Goal: Information Seeking & Learning: Check status

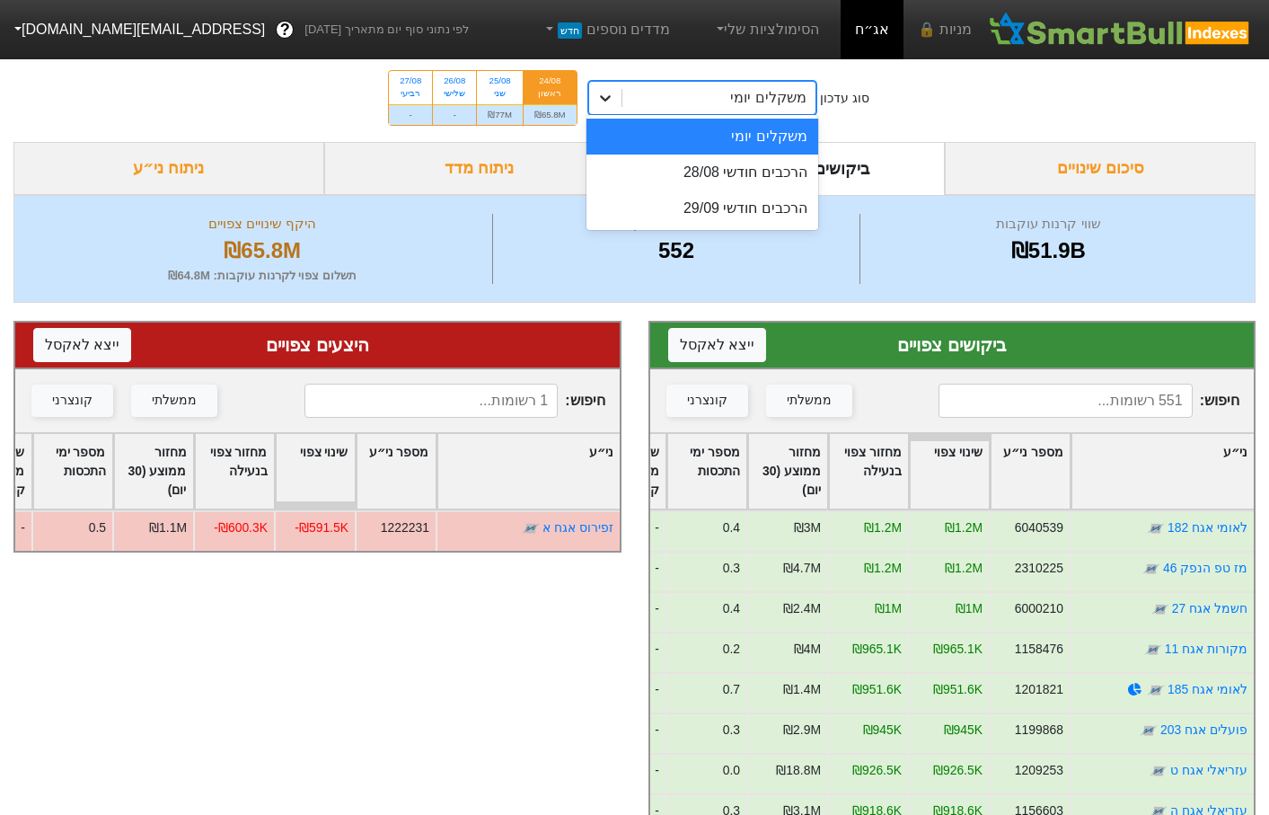
click at [604, 110] on div at bounding box center [605, 98] width 32 height 32
click at [742, 207] on div "הרכבים חודשי 29/09" at bounding box center [703, 208] width 232 height 36
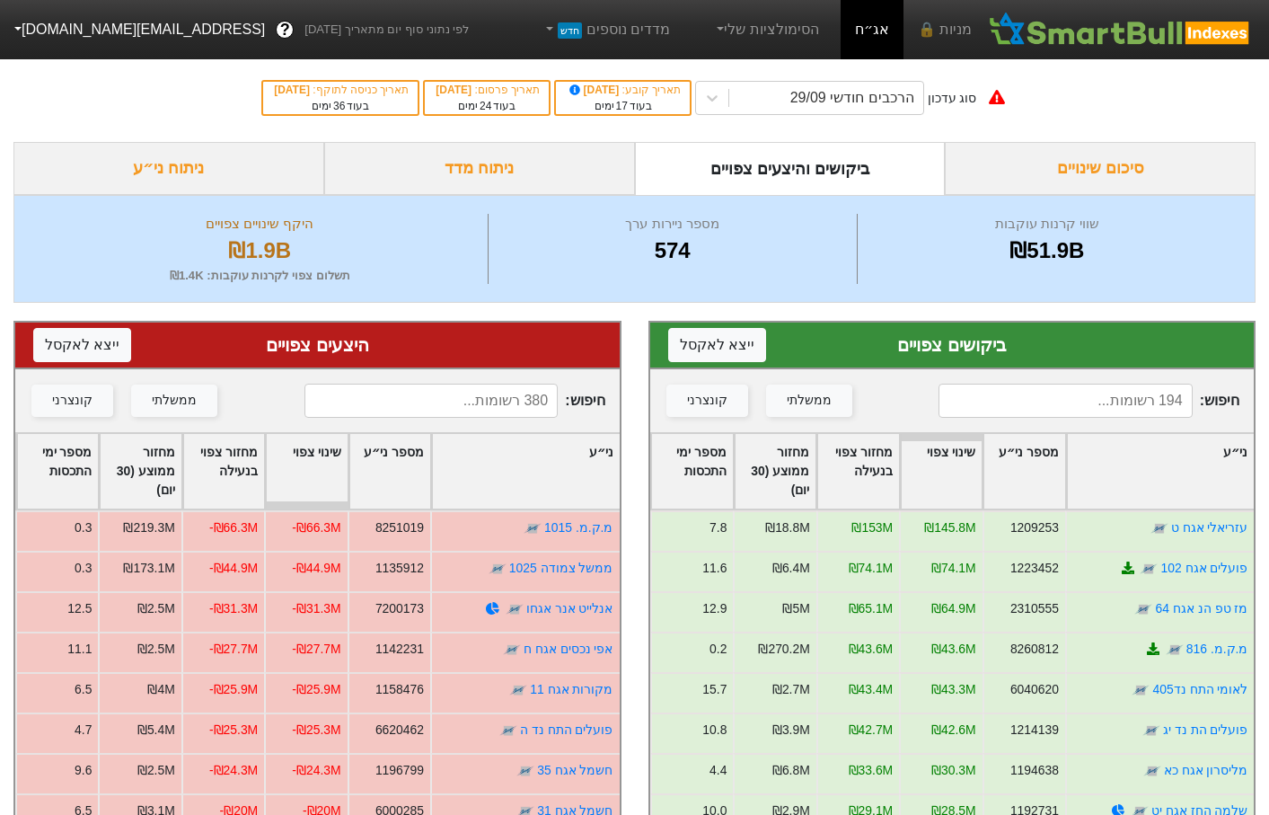
click at [1120, 394] on input at bounding box center [1066, 401] width 254 height 34
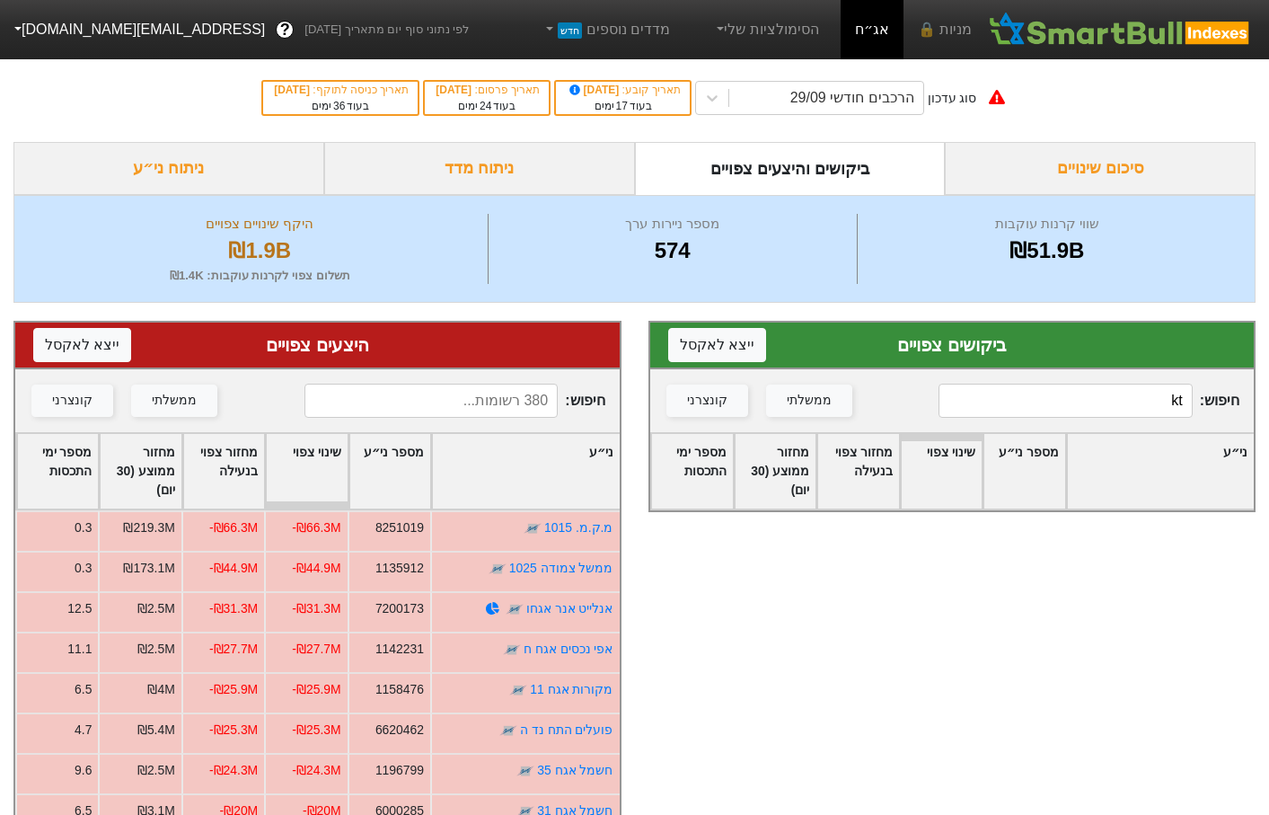
type input "k"
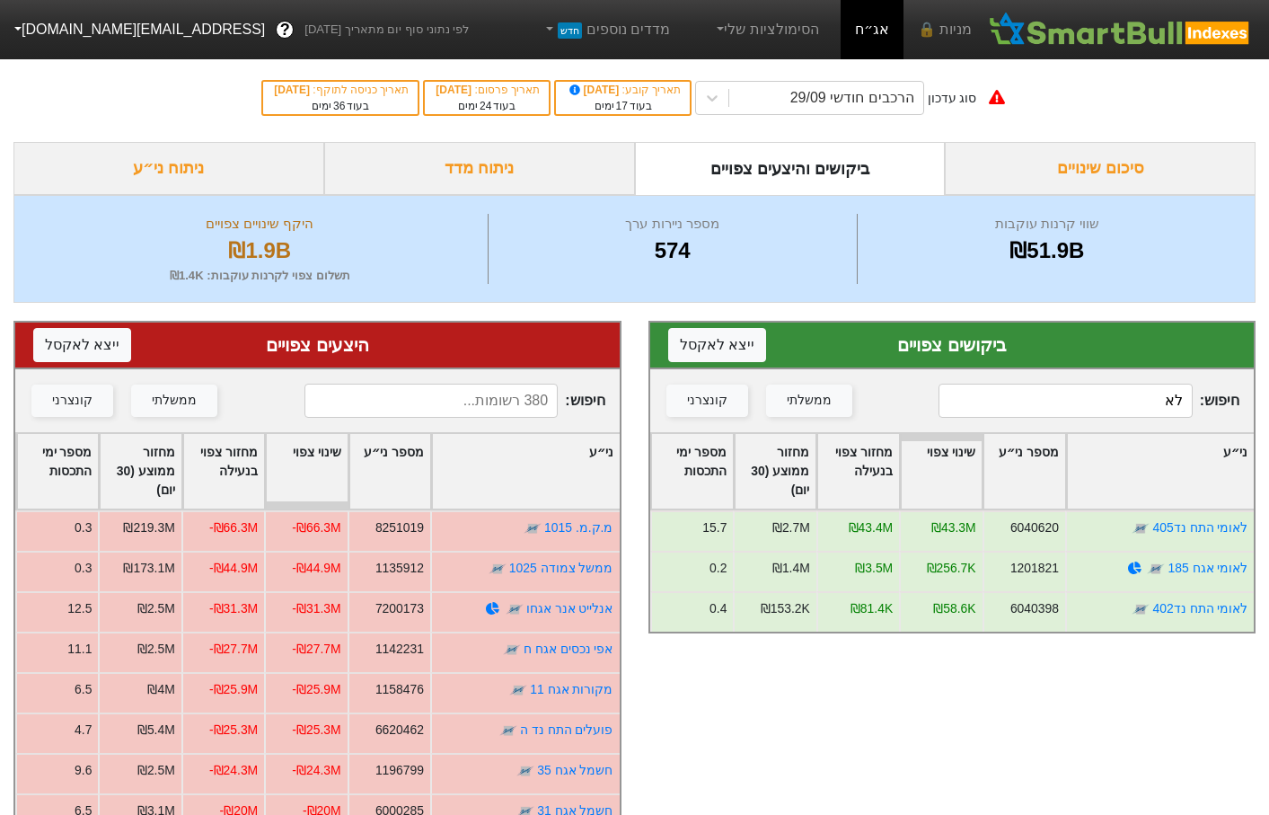
type input "ל"
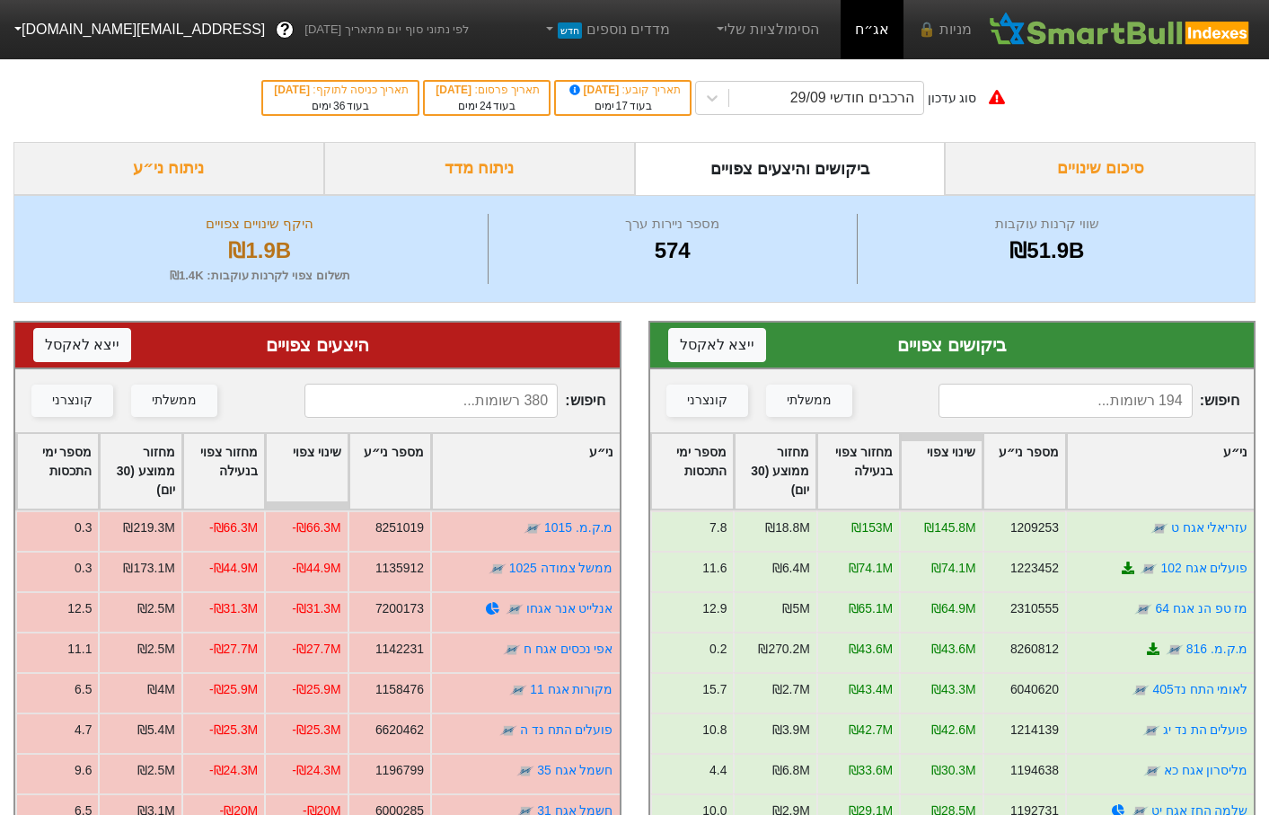
click at [449, 403] on input at bounding box center [432, 401] width 254 height 34
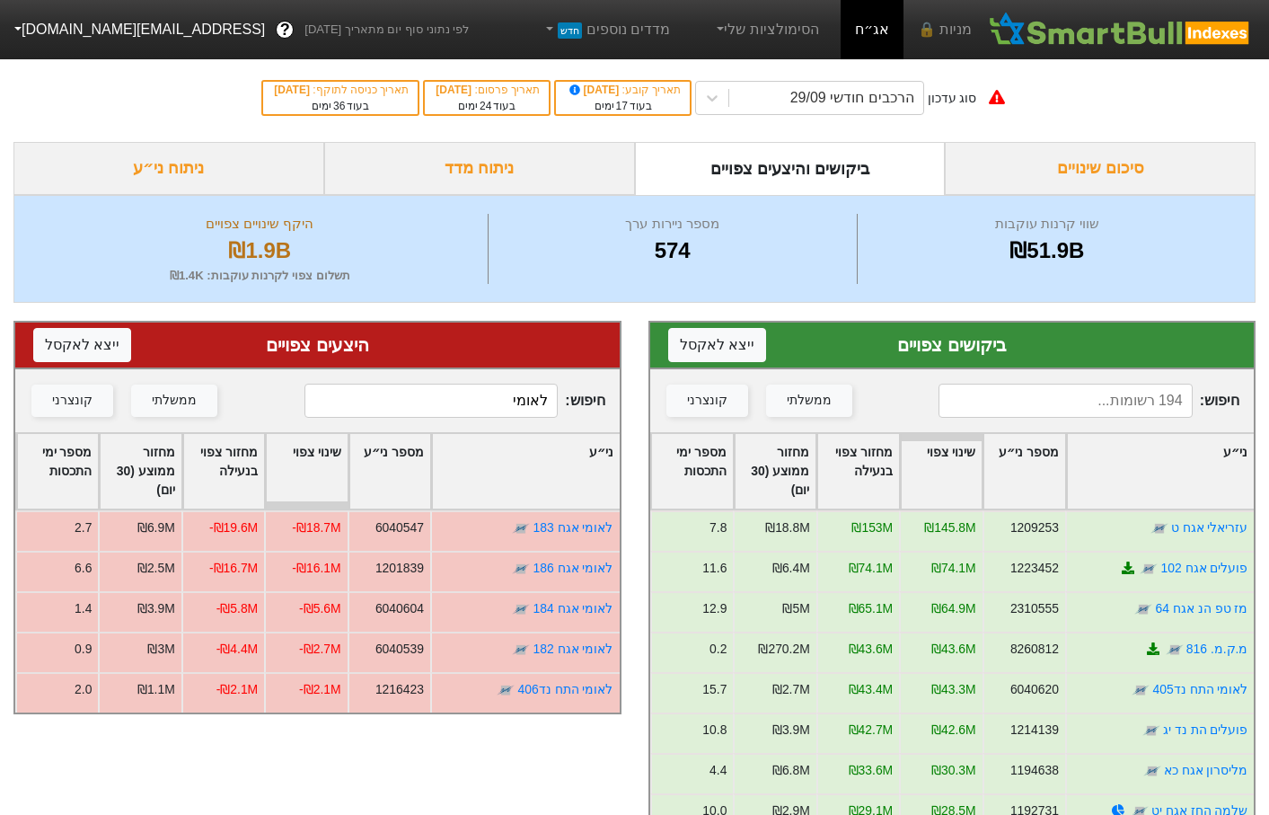
click at [477, 397] on input "לאומי" at bounding box center [432, 401] width 254 height 34
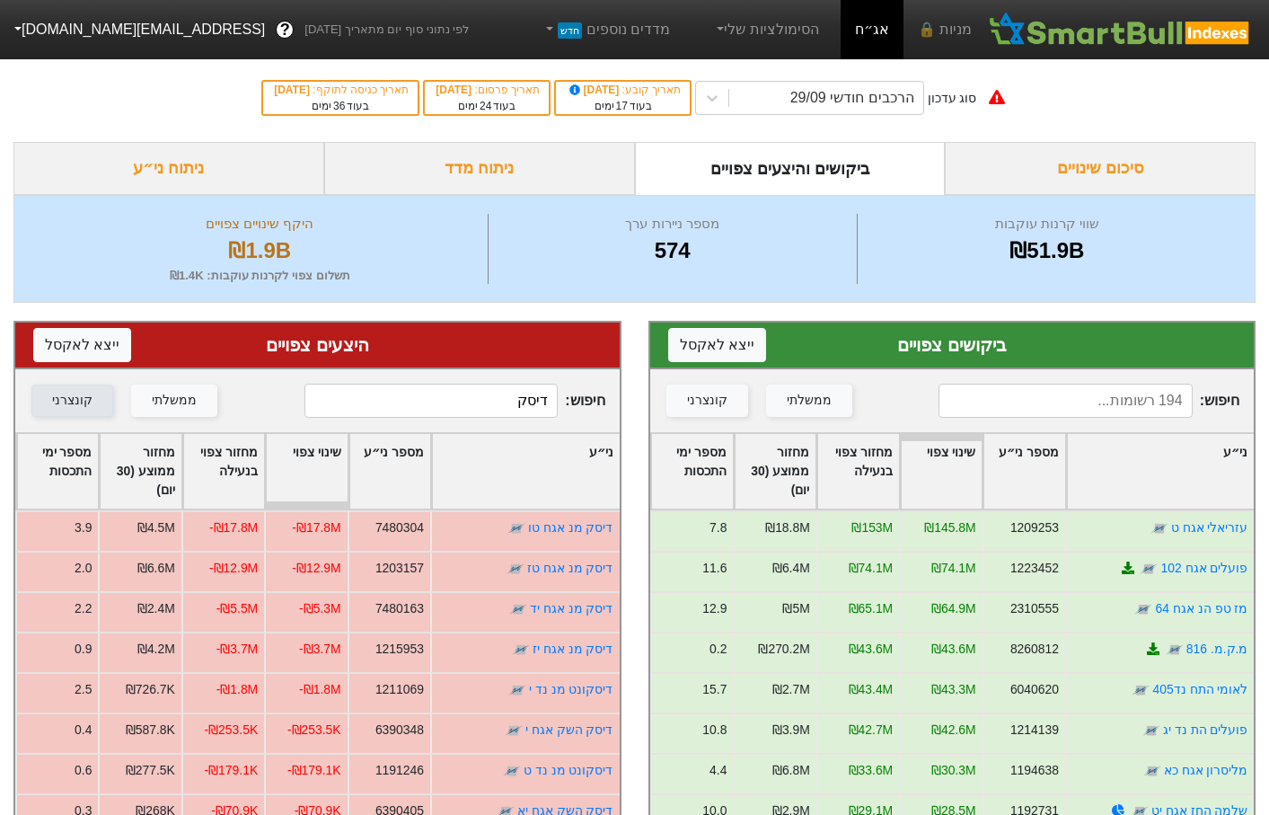
type input "דיסק"
click at [1057, 416] on input at bounding box center [1066, 401] width 254 height 34
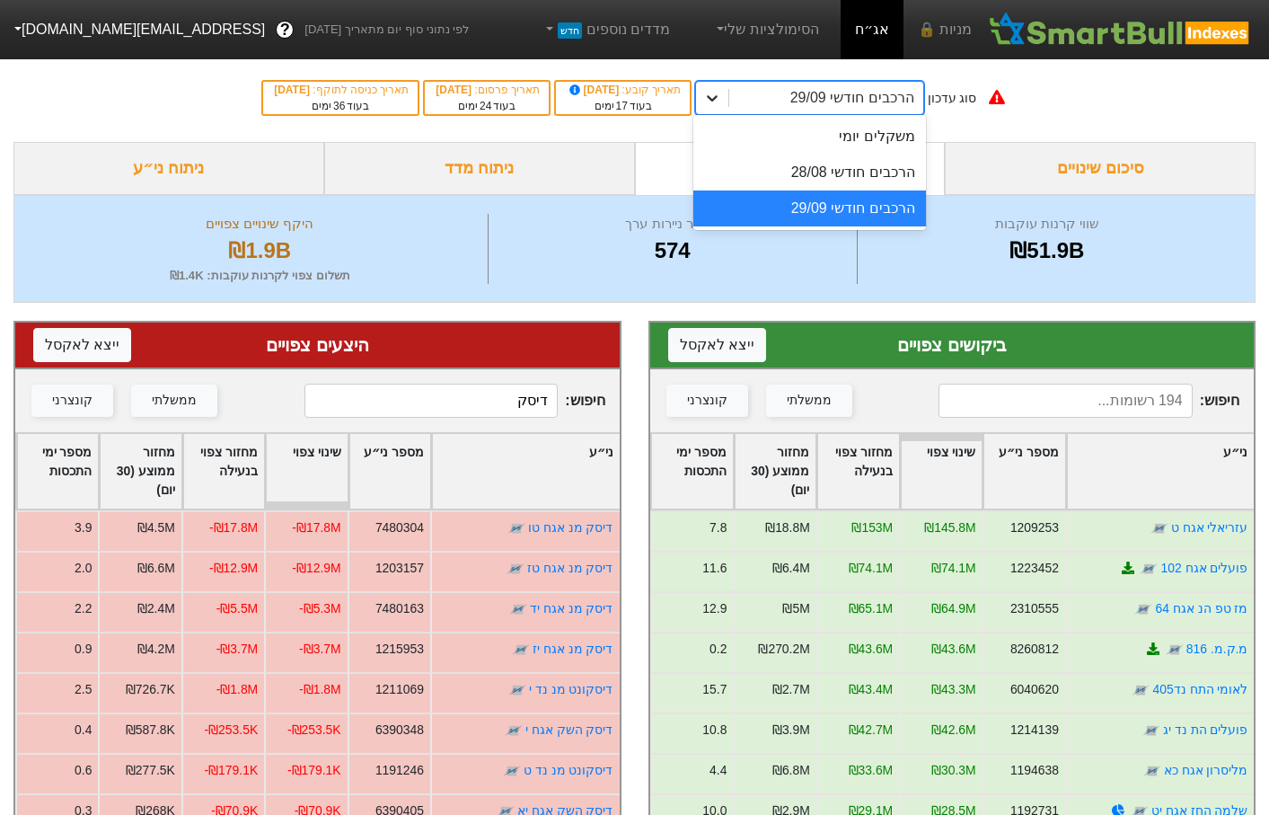
click at [746, 91] on div "הרכבים חודשי 29/09" at bounding box center [809, 98] width 228 height 34
click at [865, 179] on div "הרכבים חודשי 28/08" at bounding box center [810, 173] width 232 height 36
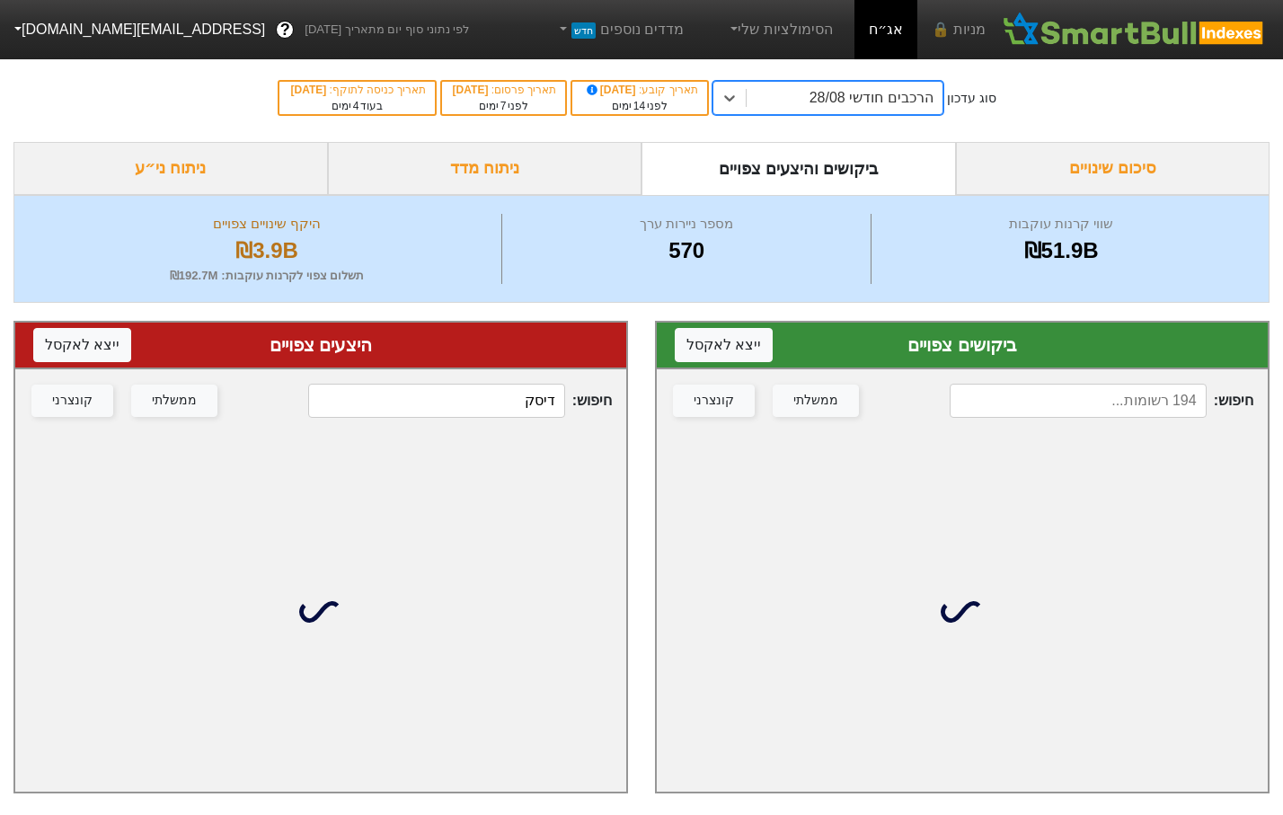
click at [1137, 383] on div "חיפוש : ממשלתי קונצרני" at bounding box center [962, 400] width 611 height 63
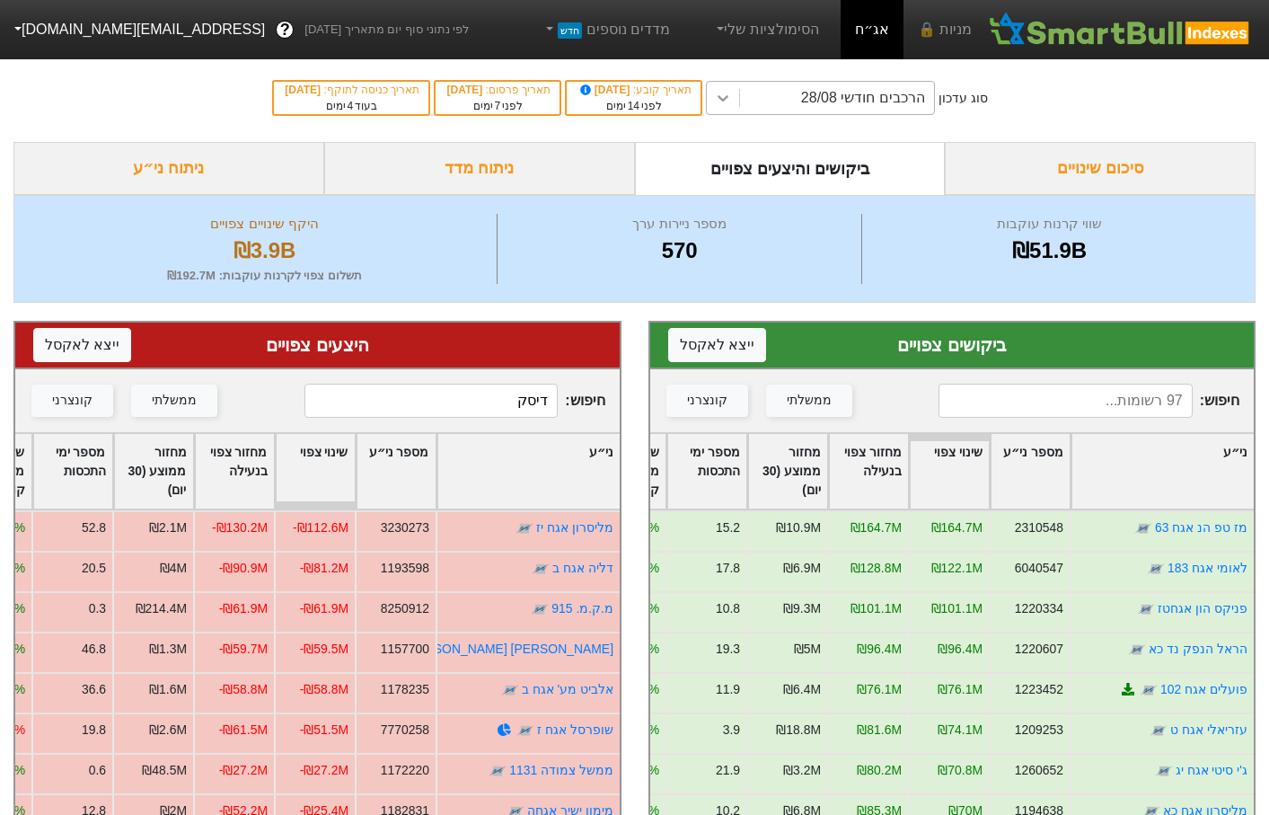
click at [732, 92] on icon at bounding box center [723, 98] width 18 height 18
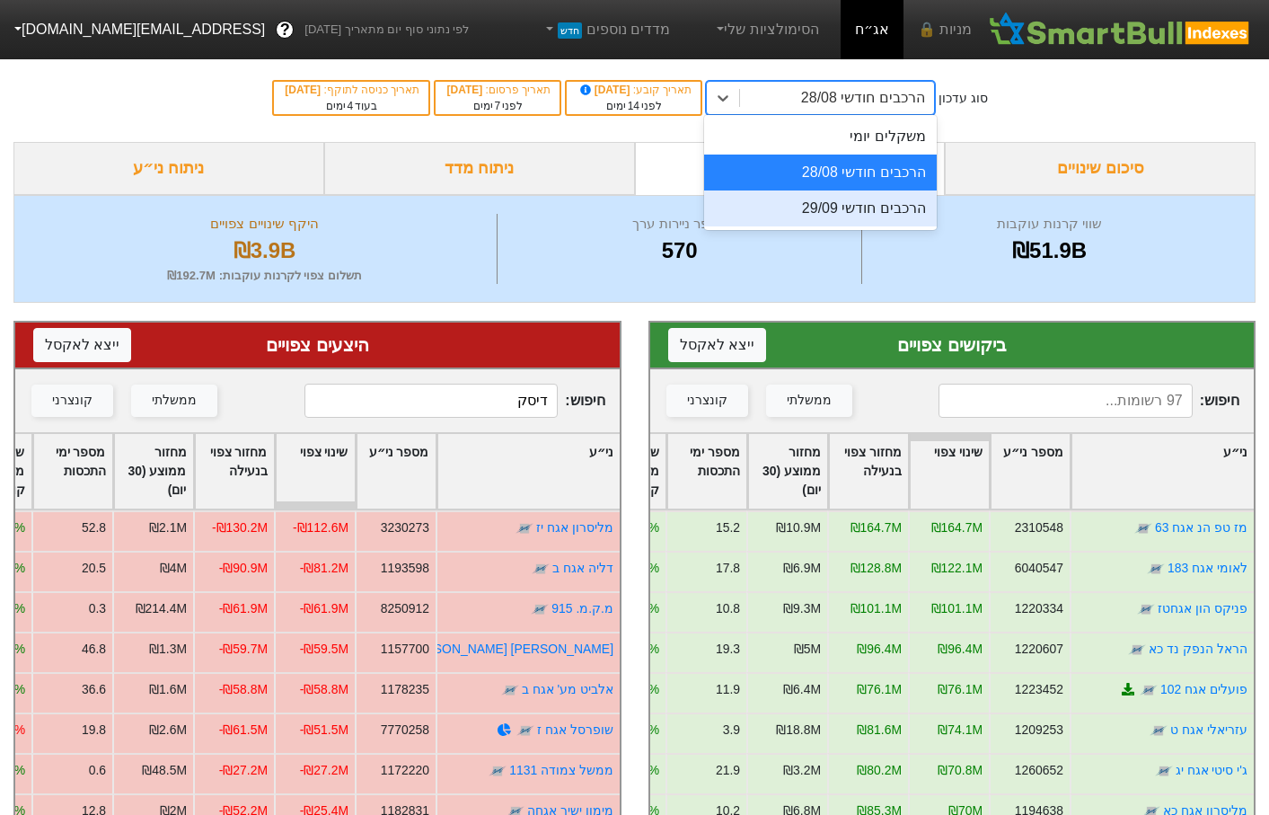
click at [843, 209] on div "הרכבים חודשי 29/09" at bounding box center [820, 208] width 232 height 36
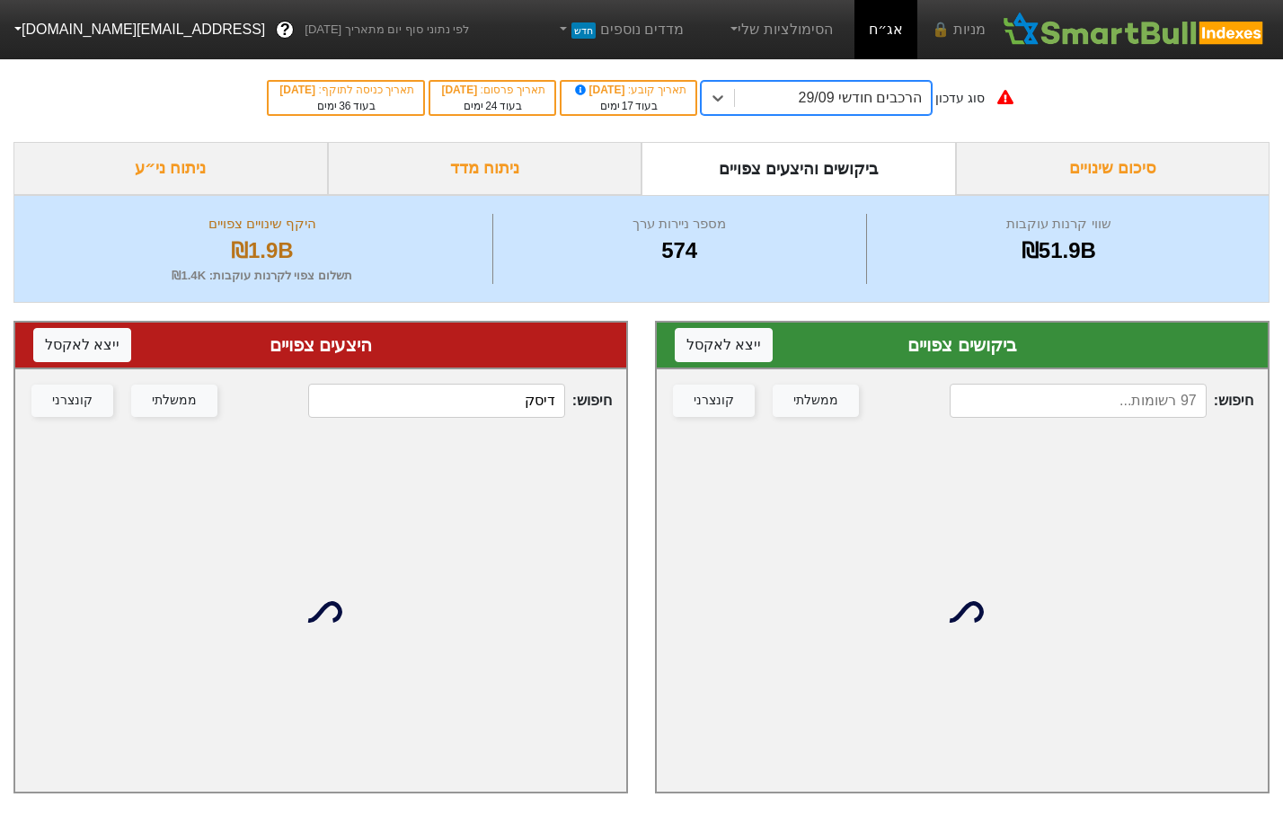
click at [1133, 403] on input at bounding box center [1078, 401] width 257 height 34
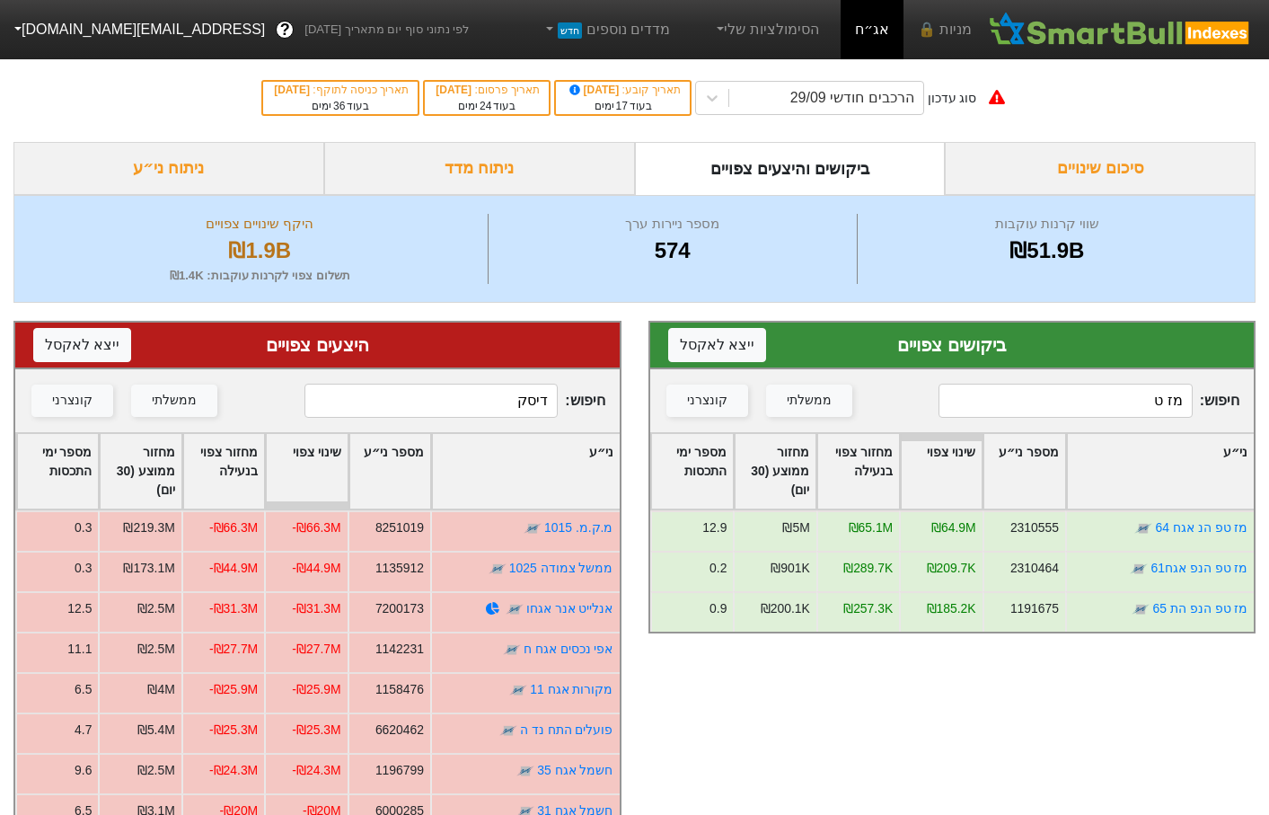
type input "מז ט"
click at [499, 397] on input "דיסק" at bounding box center [432, 401] width 254 height 34
click at [498, 397] on input "דיסק" at bounding box center [432, 401] width 254 height 34
type input "מז ט"
drag, startPoint x: 498, startPoint y: 396, endPoint x: 836, endPoint y: 407, distance: 338.0
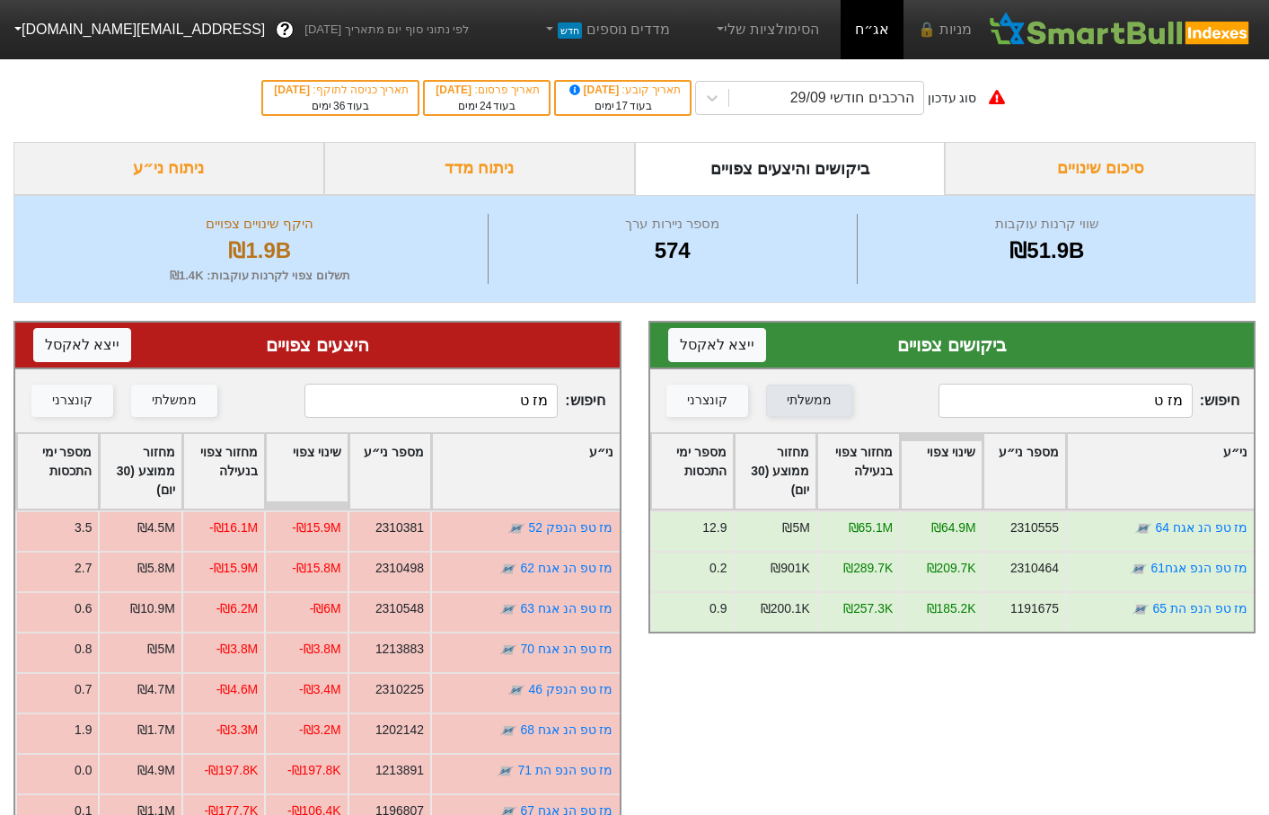
click at [837, 411] on div "ביקושים צפויים ייצא ל אקסל חיפוש : מז ט ממשלתי קונצרני ני״ע מספר ני״ע שינוי צפו…" at bounding box center [634, 639] width 1269 height 672
click at [1048, 393] on input "מז ט" at bounding box center [1066, 401] width 254 height 34
type input "מז"
click at [721, 94] on icon at bounding box center [712, 98] width 18 height 18
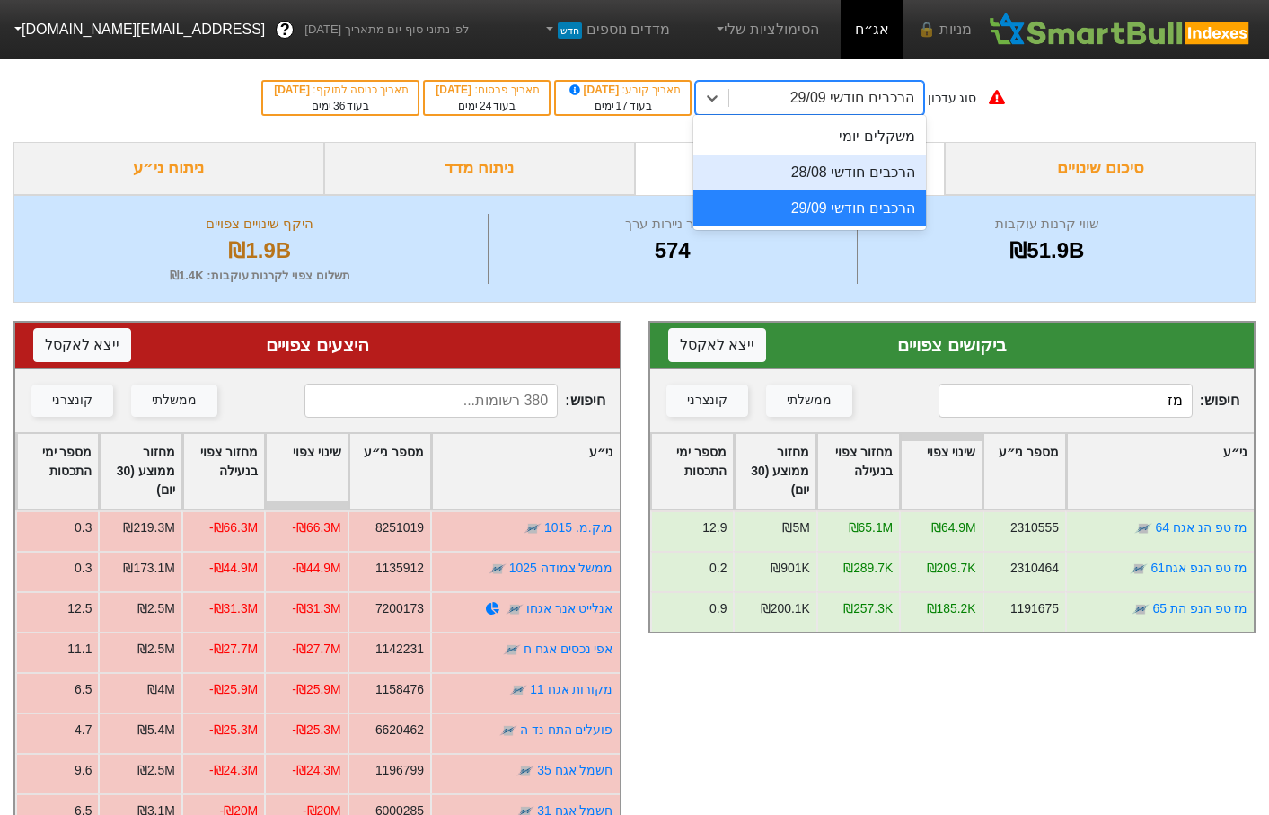
click at [868, 178] on div "הרכבים חודשי 28/08" at bounding box center [810, 173] width 232 height 36
